Goal: Transaction & Acquisition: Purchase product/service

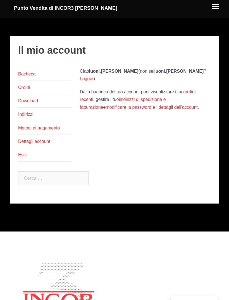
scroll to position [6, 0]
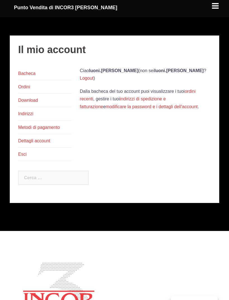
click at [213, 7] on div at bounding box center [216, 3] width 8 height 8
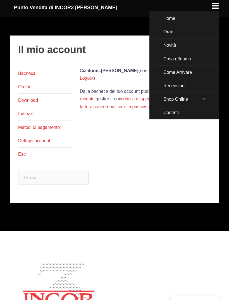
click at [178, 47] on link "Novità" at bounding box center [184, 45] width 70 height 13
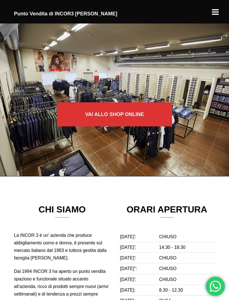
click at [123, 118] on link "Vai allo SHOP ONLINE" at bounding box center [114, 114] width 115 height 24
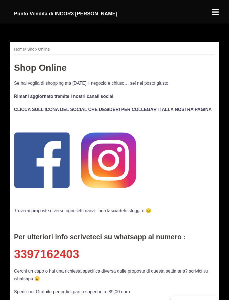
click at [217, 13] on div at bounding box center [216, 10] width 8 height 8
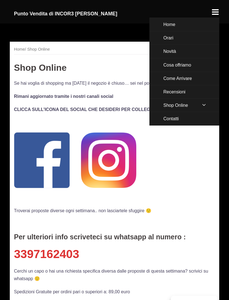
click at [206, 106] on span at bounding box center [204, 105] width 20 height 12
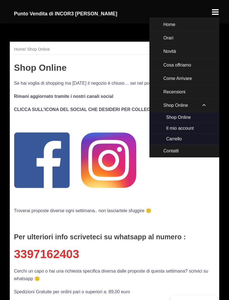
click at [193, 116] on link "Shop Online" at bounding box center [184, 117] width 70 height 10
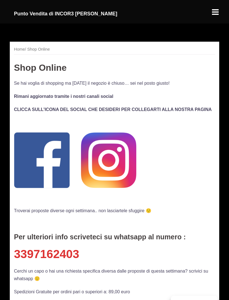
click at [46, 49] on nav "Home / Shop Online" at bounding box center [114, 50] width 201 height 9
click at [24, 54] on main "Home / Shop Online Shop Online Se hai voglia di shopping ma oggi il negozio è c…" at bounding box center [114, 230] width 201 height 368
click at [212, 13] on div at bounding box center [216, 10] width 8 height 8
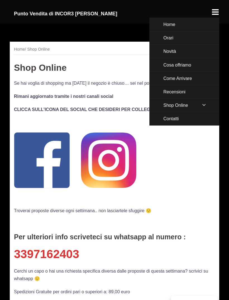
click at [207, 106] on span at bounding box center [204, 105] width 20 height 12
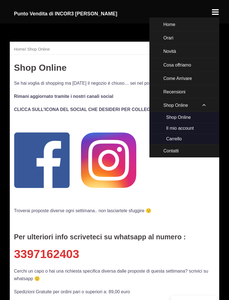
click at [189, 138] on link "Carrello" at bounding box center [184, 139] width 70 height 10
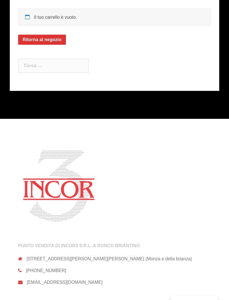
scroll to position [51, 0]
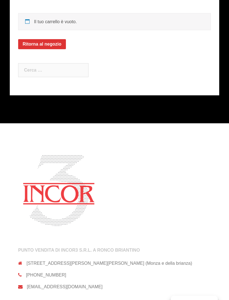
click at [53, 43] on link "Ritorna al negozio" at bounding box center [42, 44] width 48 height 10
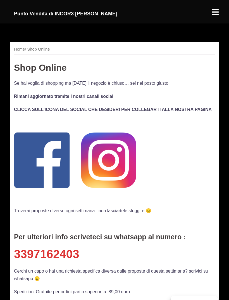
click at [106, 158] on img at bounding box center [108, 159] width 55 height 55
click at [217, 13] on div at bounding box center [216, 10] width 8 height 8
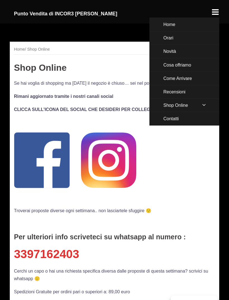
click at [189, 64] on link "Cosa offriamo" at bounding box center [184, 64] width 70 height 13
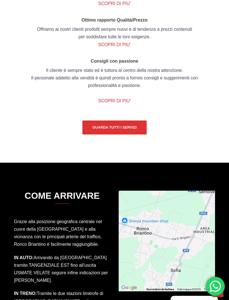
scroll to position [660, 0]
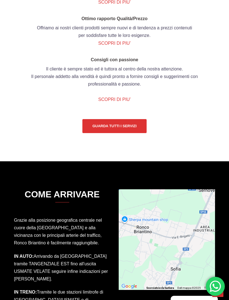
click at [130, 133] on link "Guarda tutti i servizi" at bounding box center [114, 126] width 64 height 14
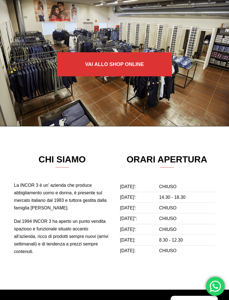
scroll to position [0, 0]
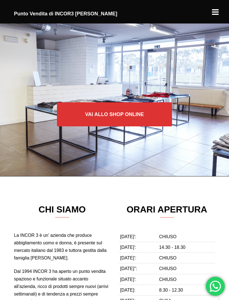
click at [139, 110] on link "Vai allo SHOP ONLINE" at bounding box center [114, 114] width 115 height 24
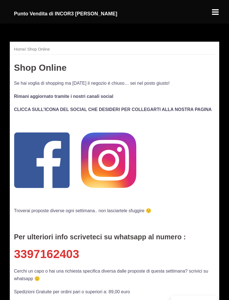
click at [114, 153] on img at bounding box center [108, 159] width 55 height 55
